Goal: Transaction & Acquisition: Purchase product/service

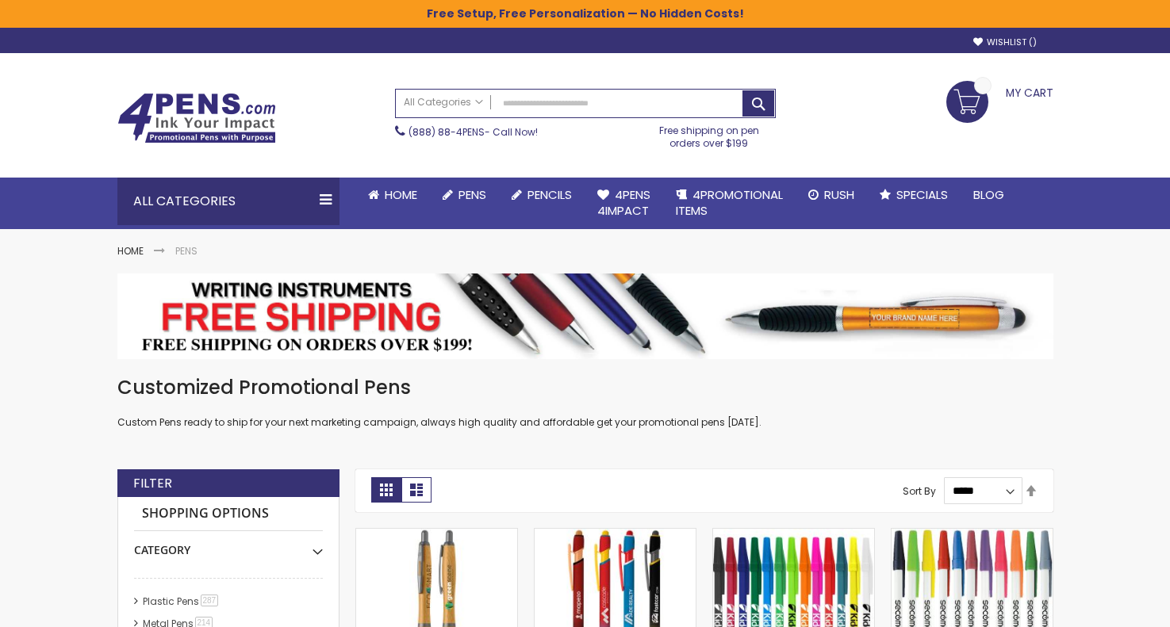
click at [896, 63] on div "Toggle Nav Search Search Advanced Search All Categories All Categories Pens Pla…" at bounding box center [585, 115] width 952 height 125
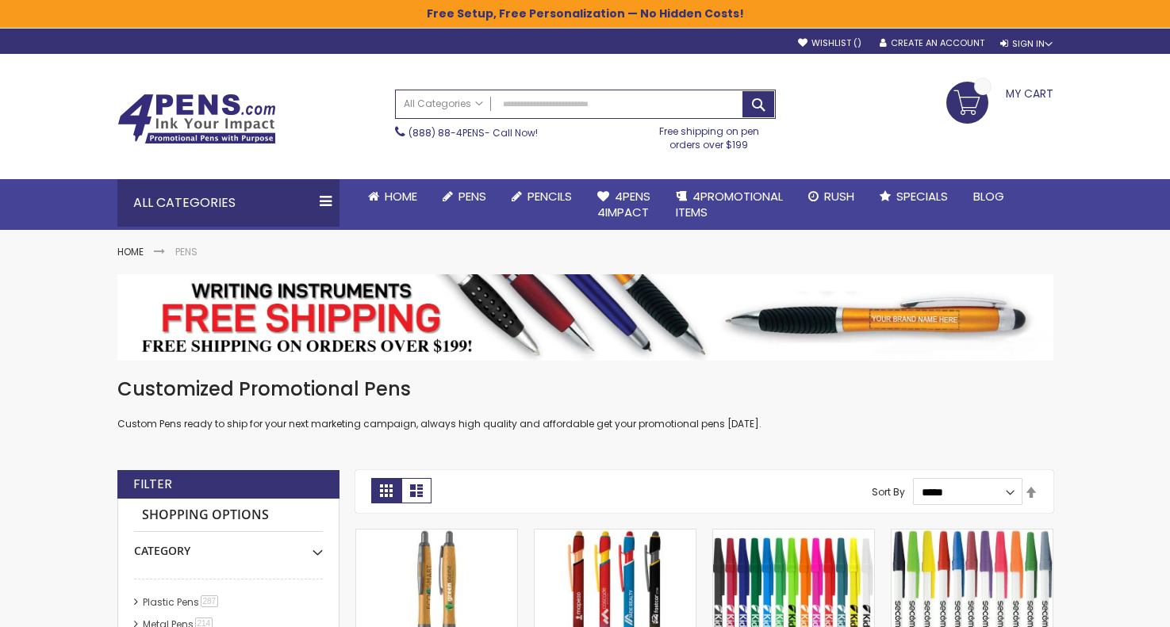
click at [1023, 94] on span "My Cart" at bounding box center [1030, 92] width 48 height 21
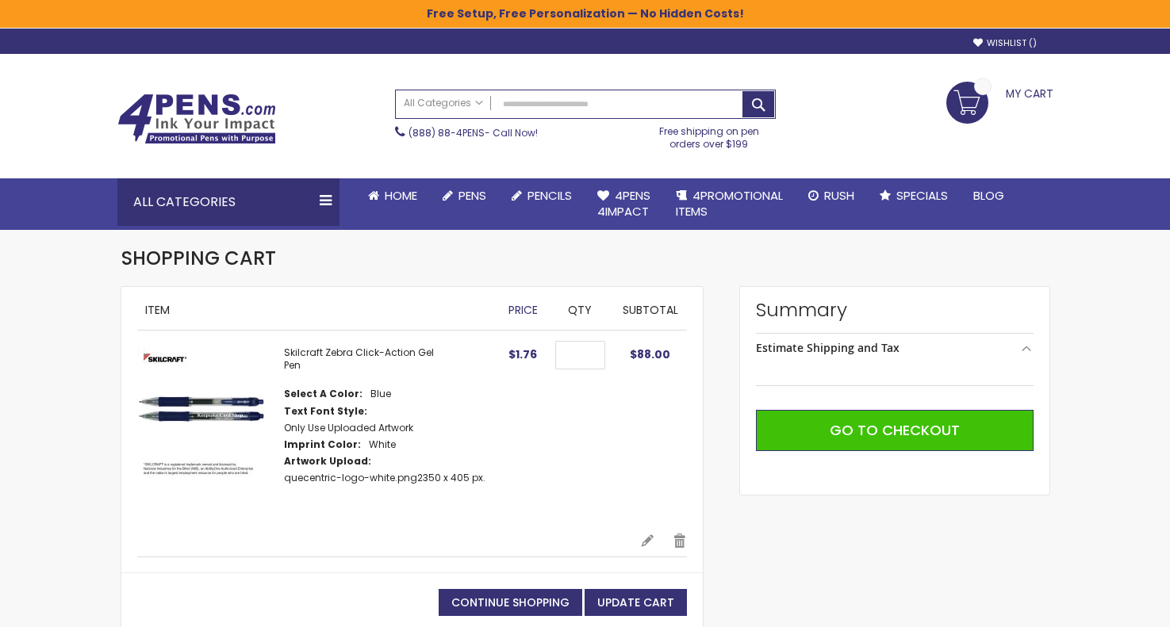
select select "*"
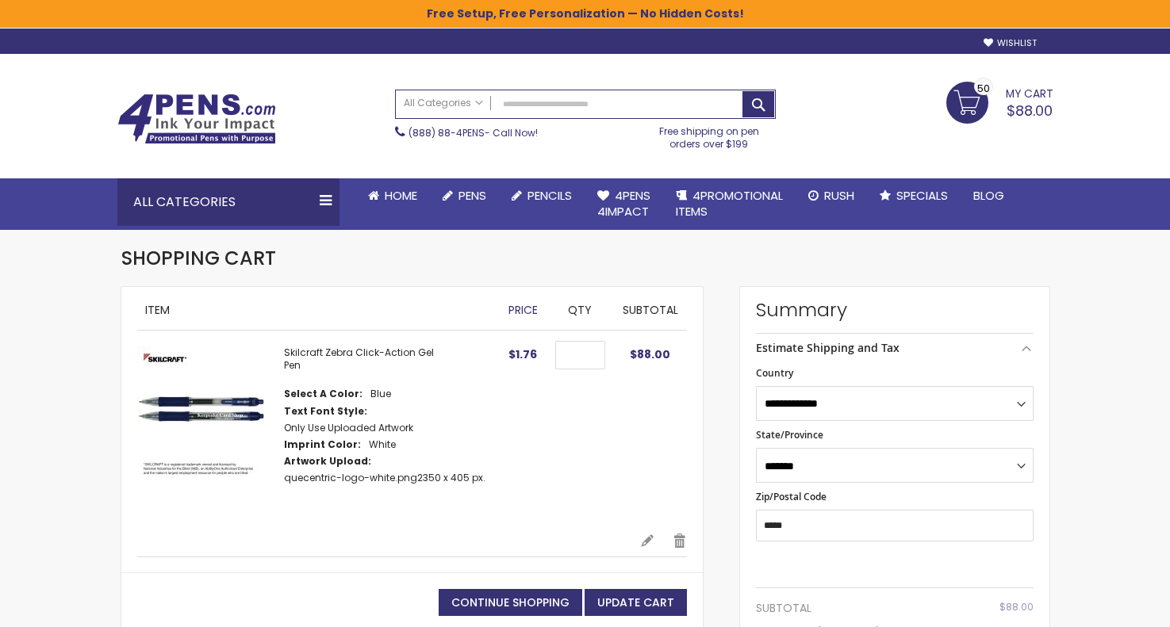
click at [218, 103] on img at bounding box center [196, 119] width 159 height 51
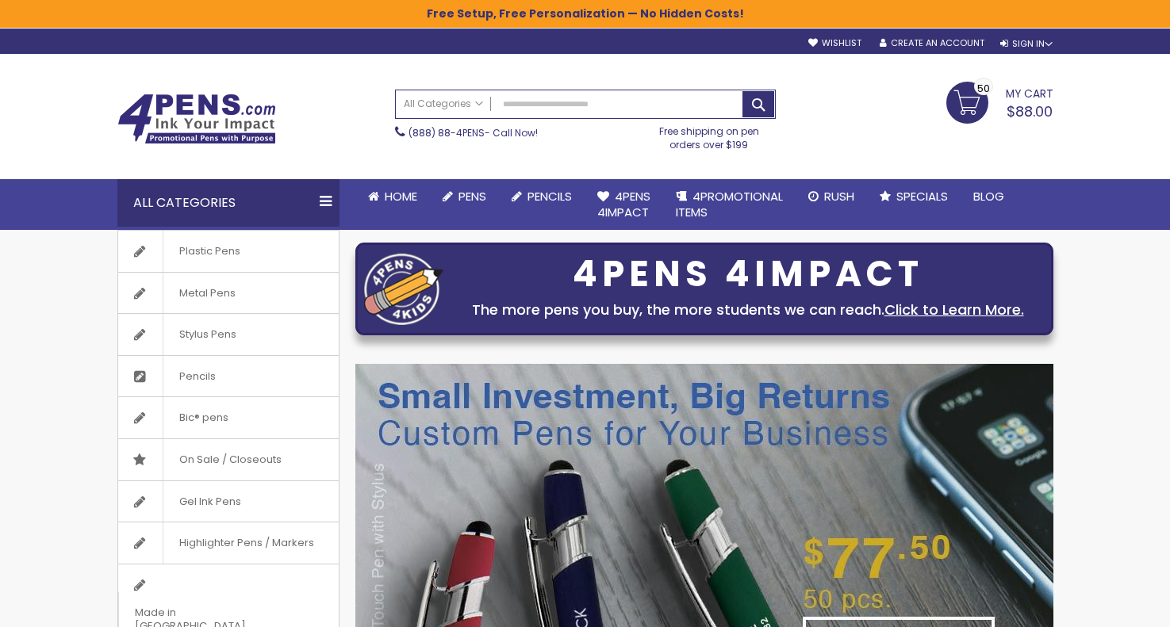
click at [1035, 94] on span "My Cart" at bounding box center [1030, 92] width 48 height 21
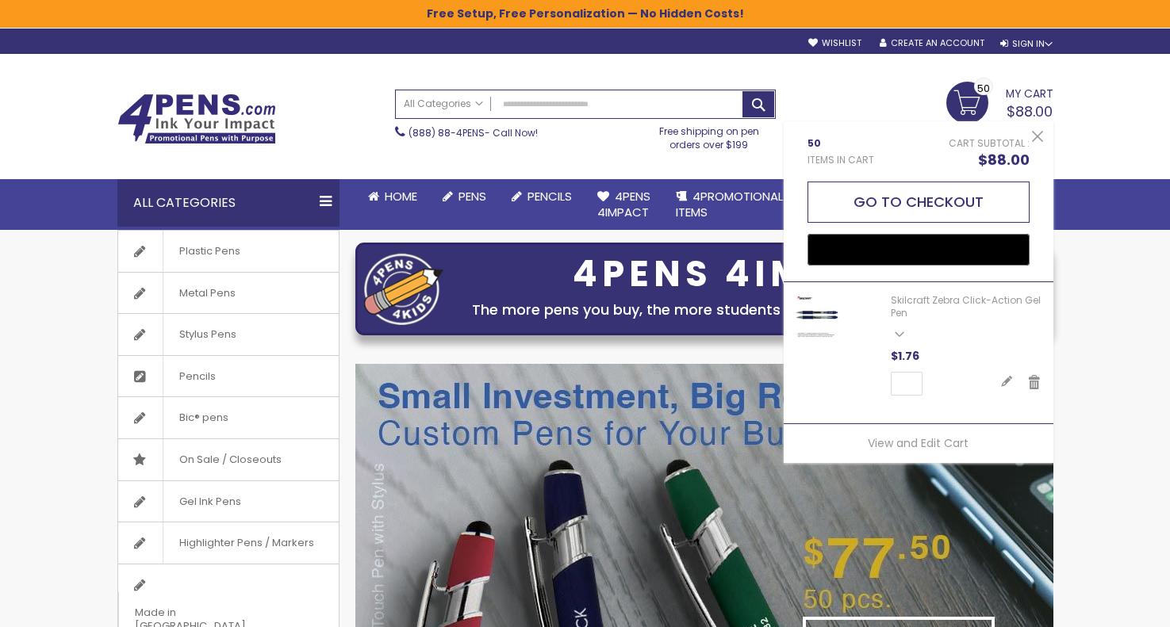
click at [959, 193] on button "Go to Checkout" at bounding box center [918, 202] width 222 height 41
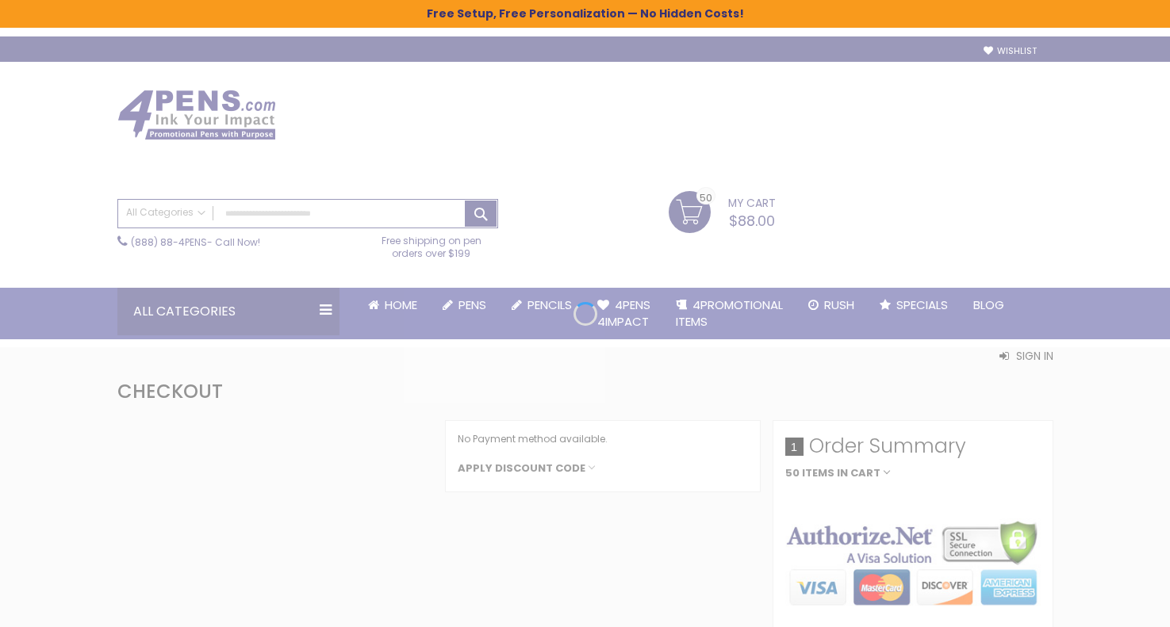
select select "*"
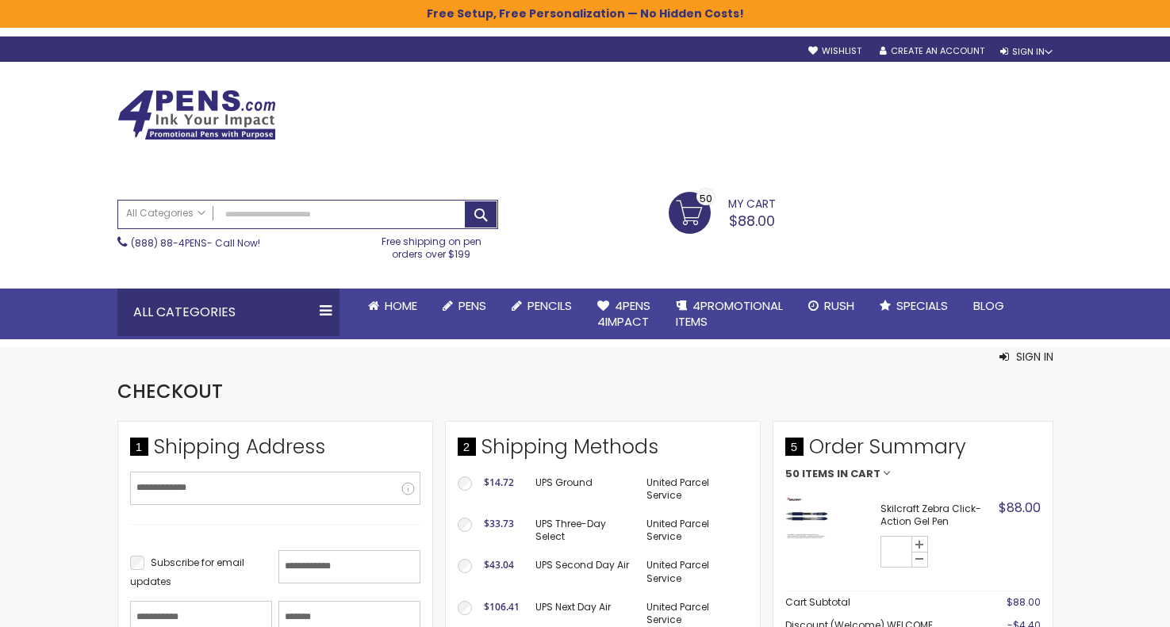
click at [148, 114] on img at bounding box center [196, 115] width 159 height 51
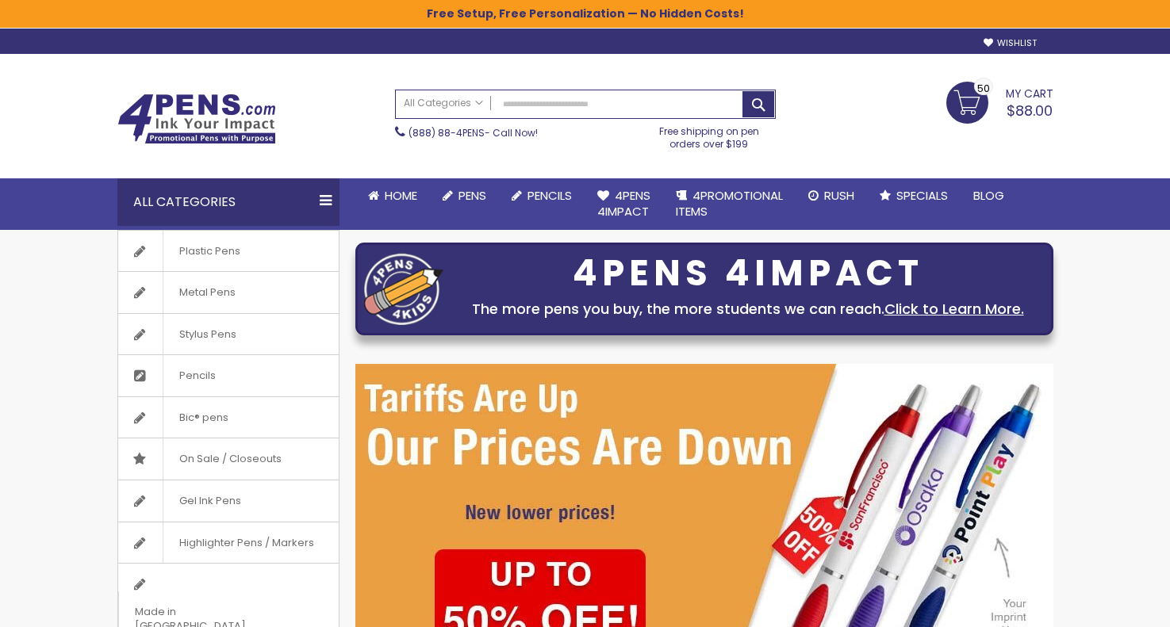
click at [958, 101] on link "My Cart $88.00 50 50 items" at bounding box center [999, 102] width 107 height 40
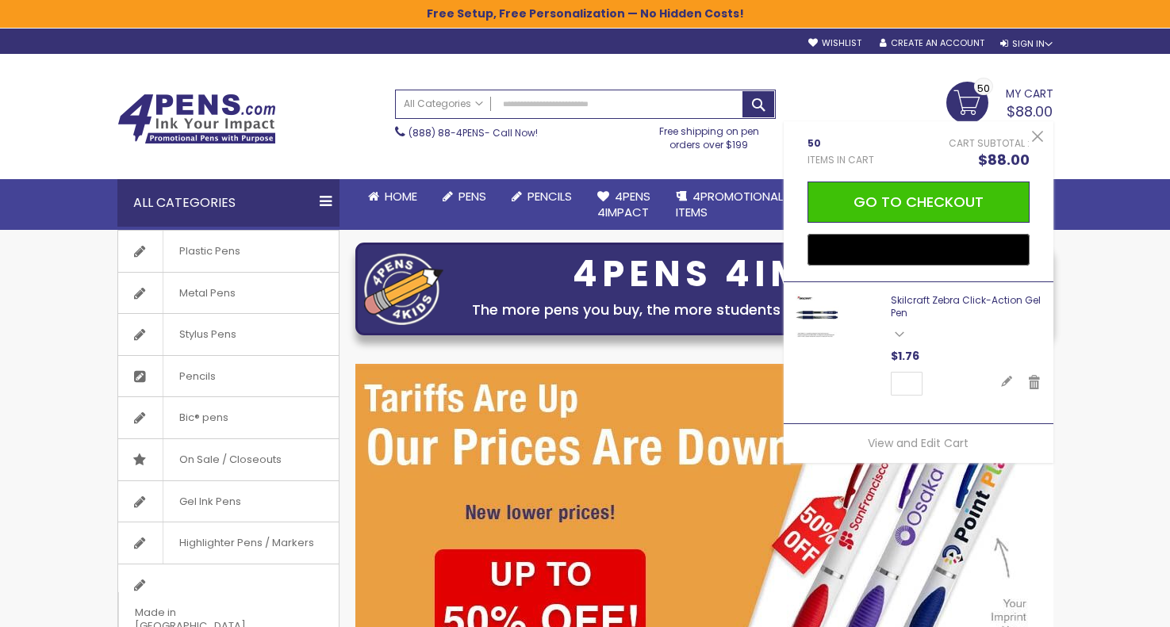
click at [940, 297] on link "Skilcraft Zebra Click-Action Gel Pen" at bounding box center [966, 306] width 150 height 26
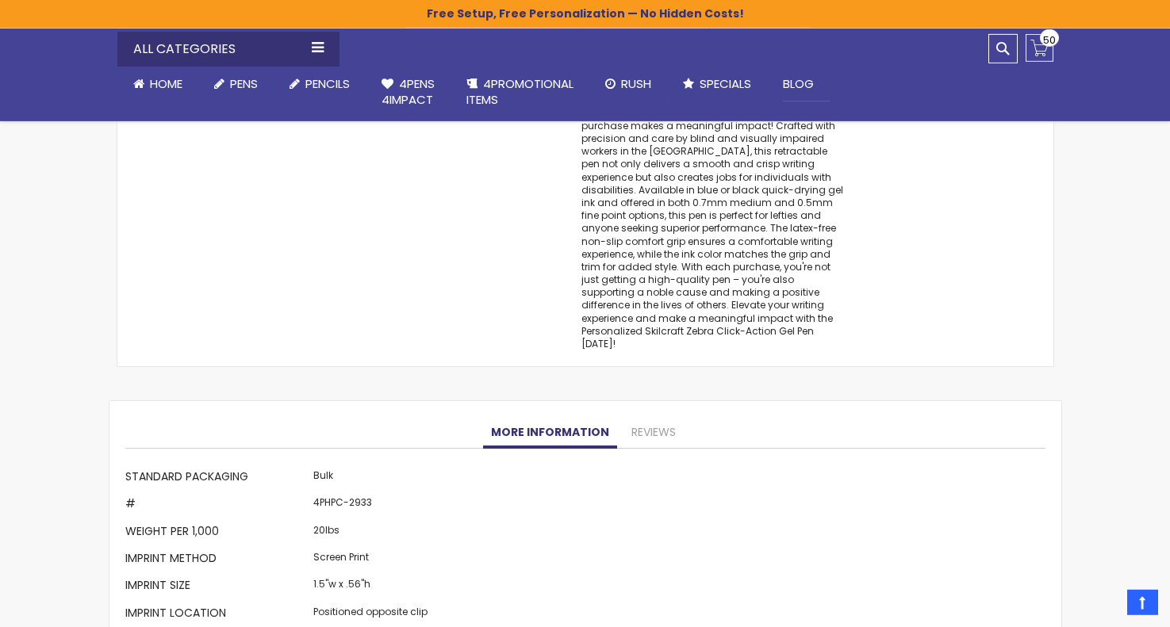
scroll to position [1472, 0]
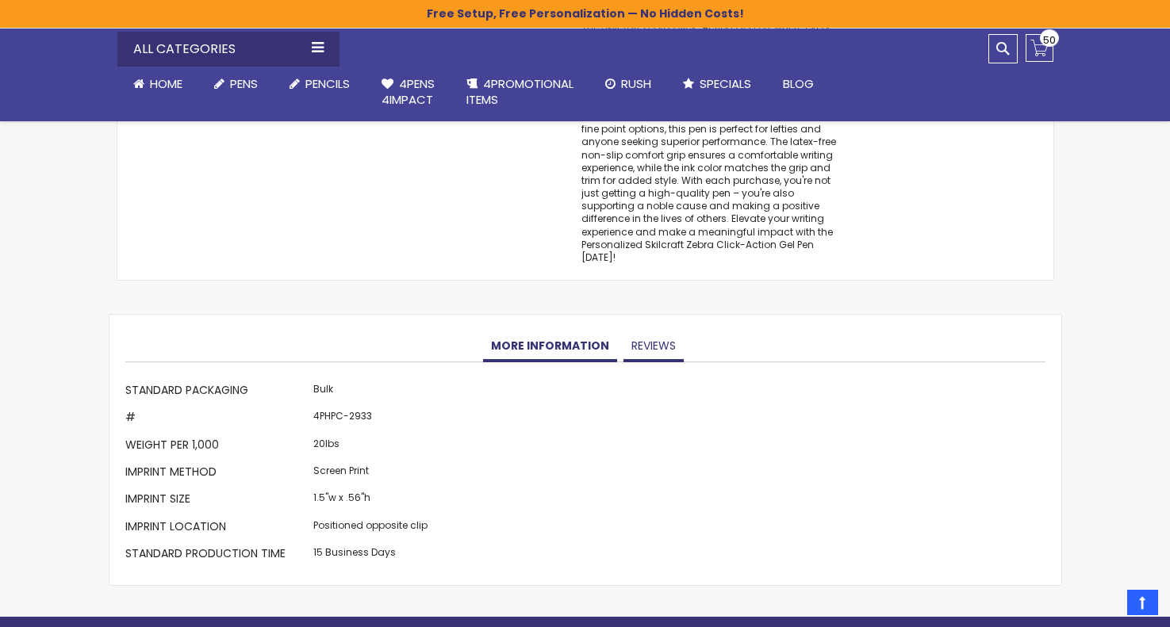
click at [658, 331] on link "Reviews" at bounding box center [653, 347] width 60 height 32
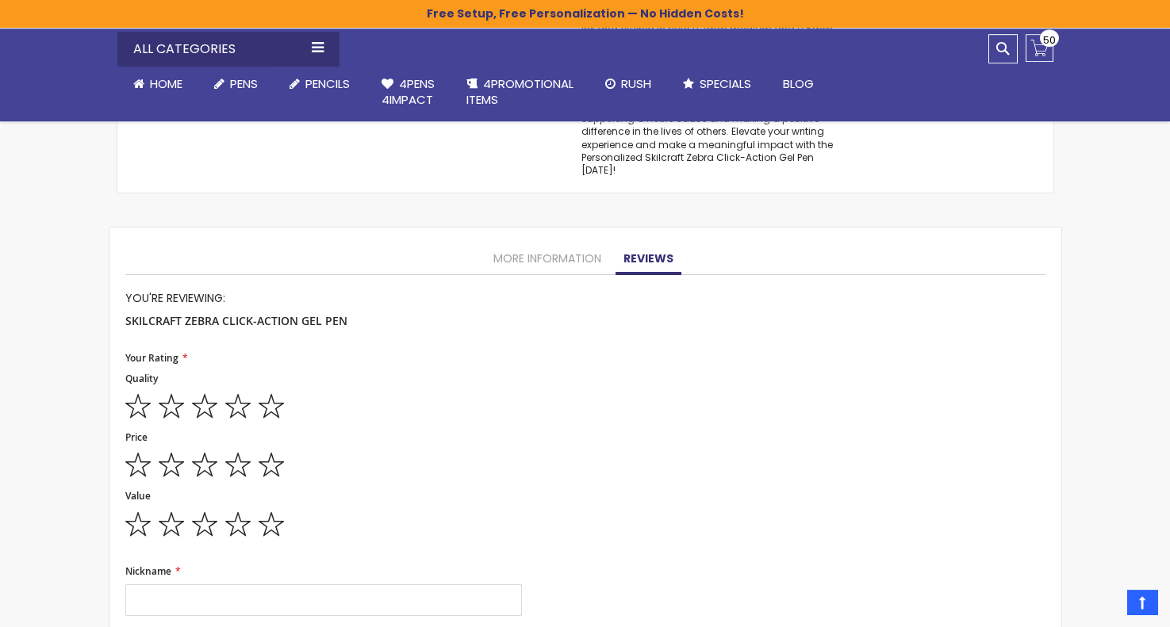
scroll to position [1483, 0]
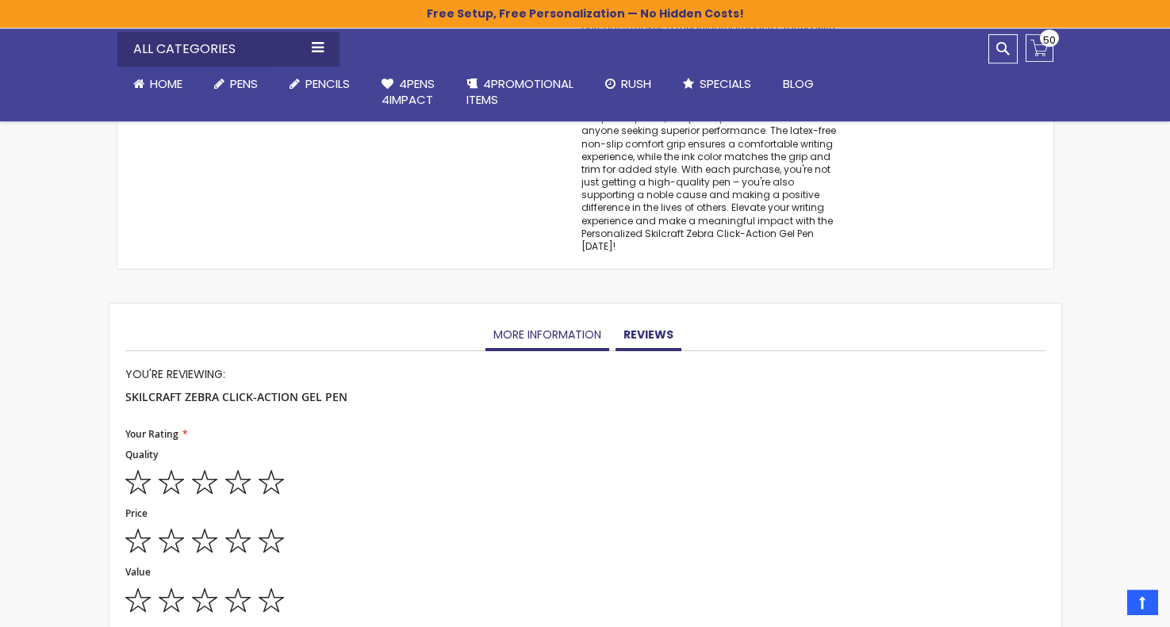
click at [524, 320] on link "More Information" at bounding box center [547, 336] width 124 height 32
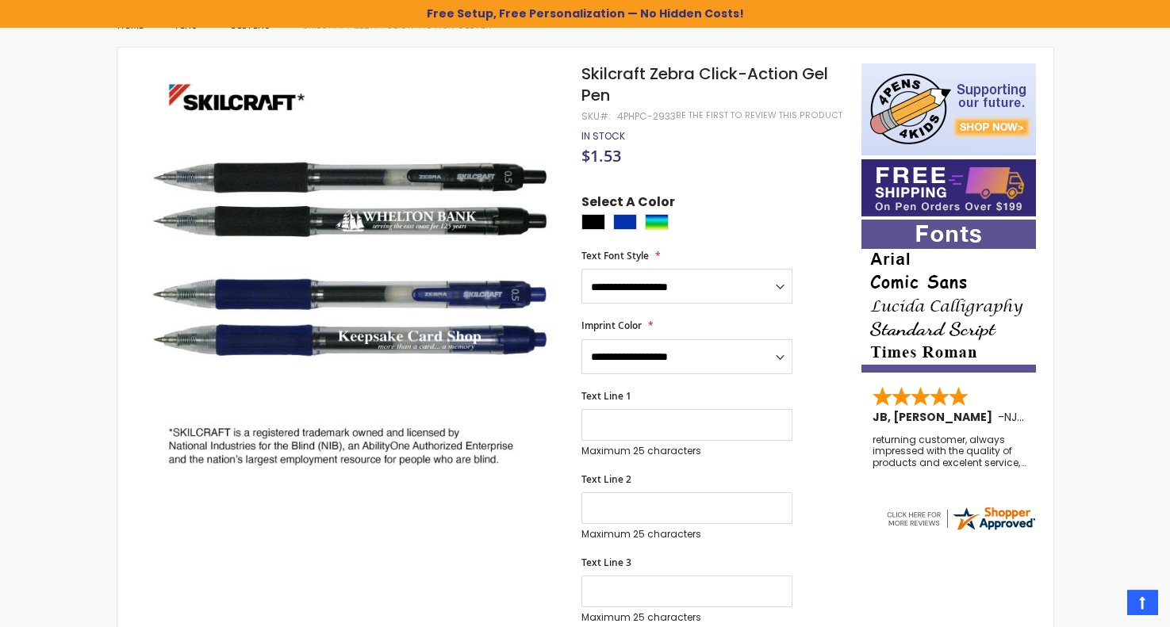
scroll to position [75, 0]
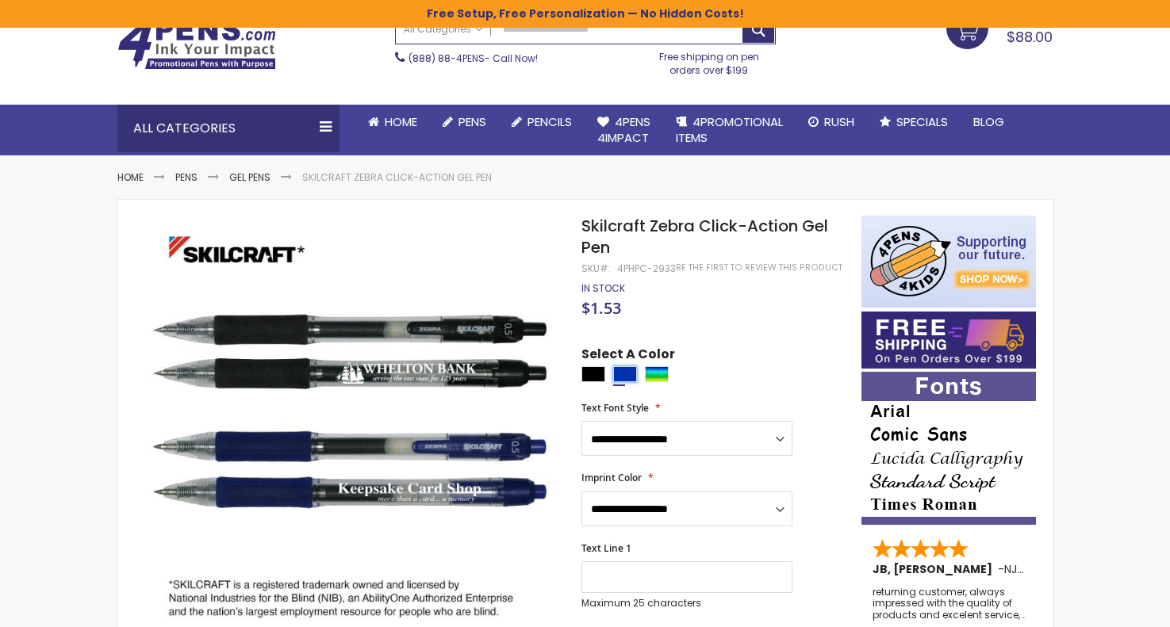
click at [628, 371] on div "Blue" at bounding box center [625, 374] width 24 height 16
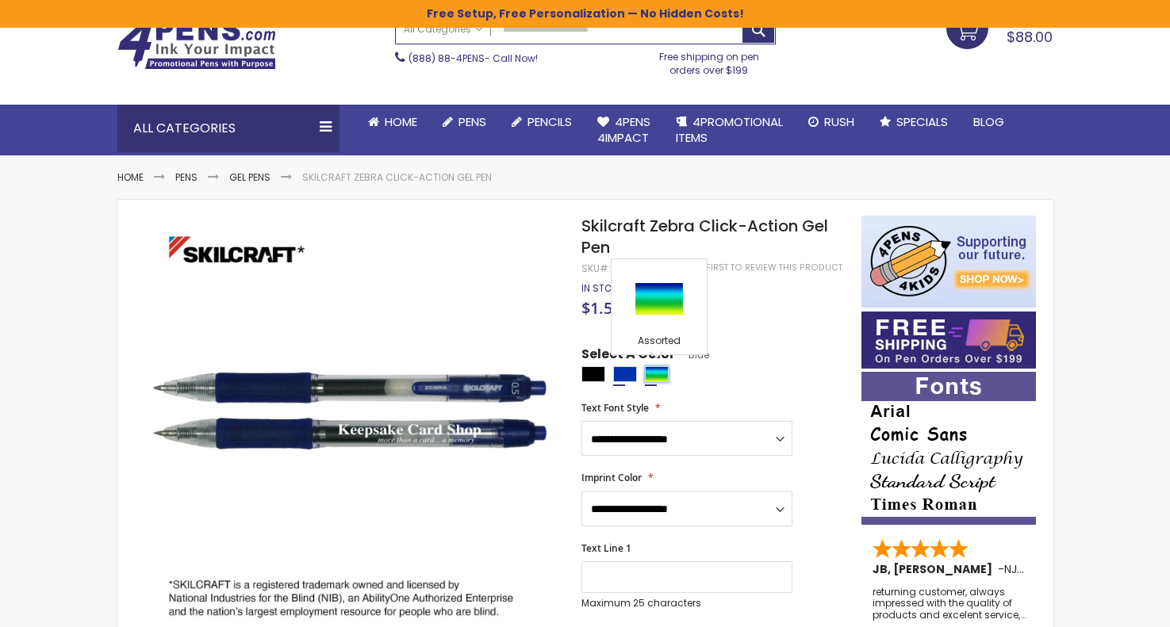
click at [661, 371] on div "Assorted" at bounding box center [657, 374] width 24 height 16
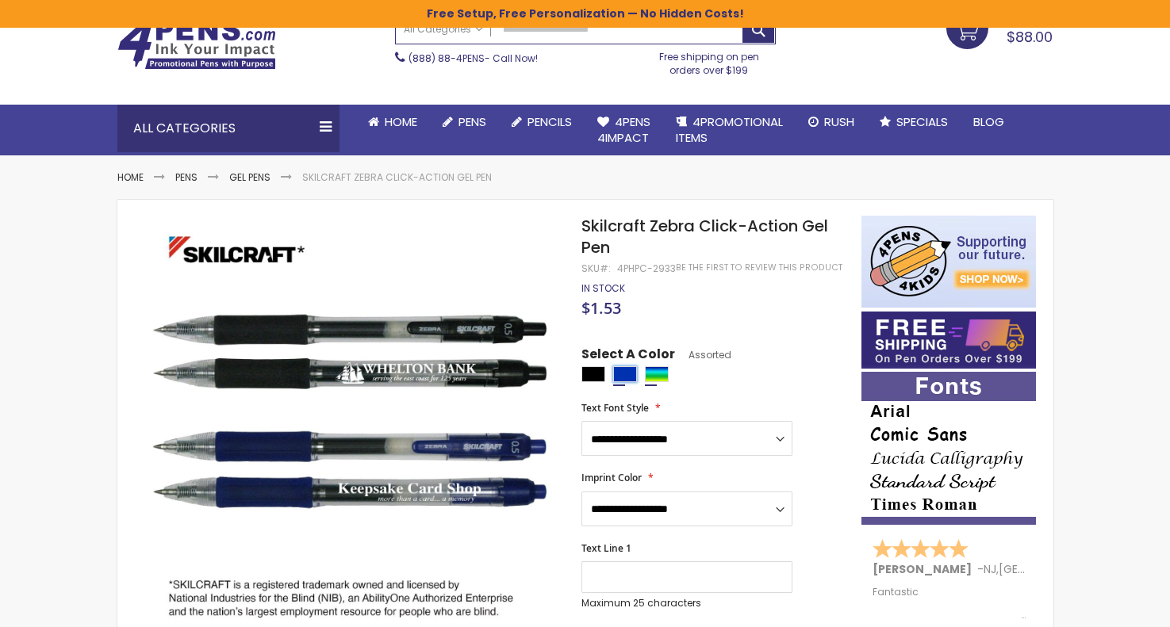
click at [622, 369] on div "Blue" at bounding box center [625, 374] width 24 height 16
type input "****"
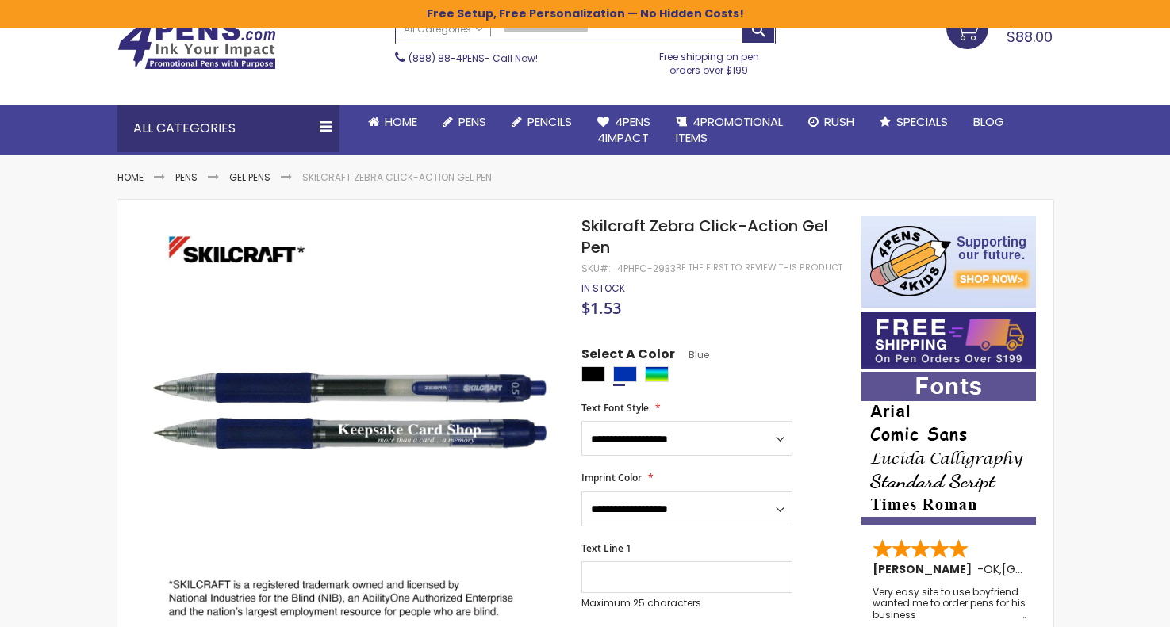
drag, startPoint x: 623, startPoint y: 246, endPoint x: 573, endPoint y: 220, distance: 56.4
copy div "Skip to the end of the images gallery"
